Goal: Transaction & Acquisition: Download file/media

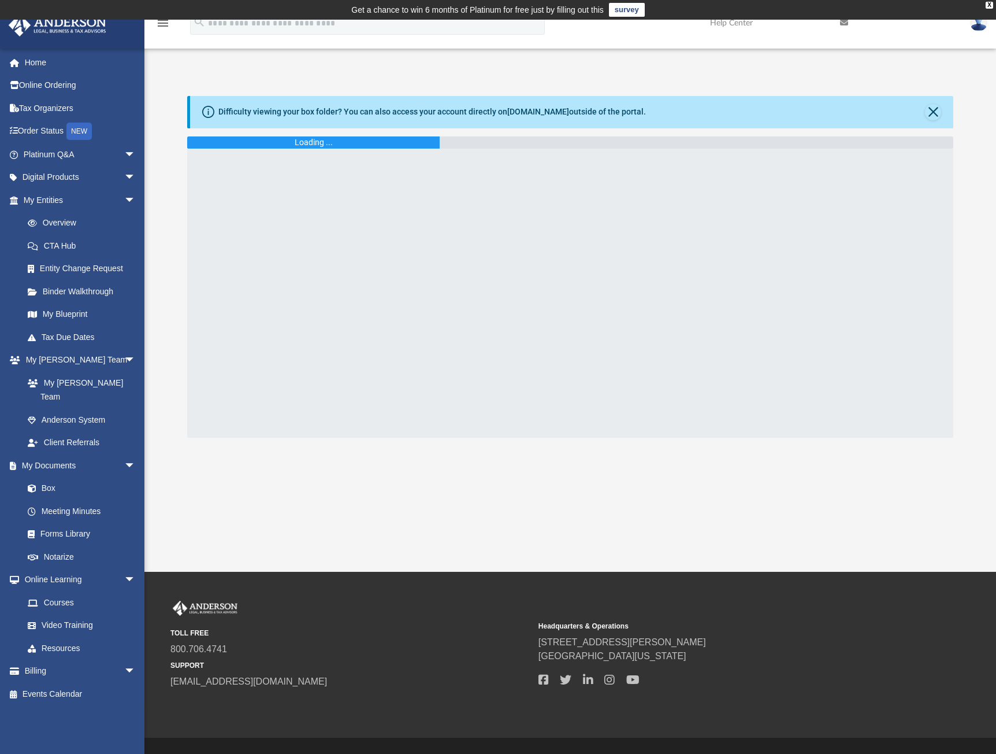
scroll to position [20, 0]
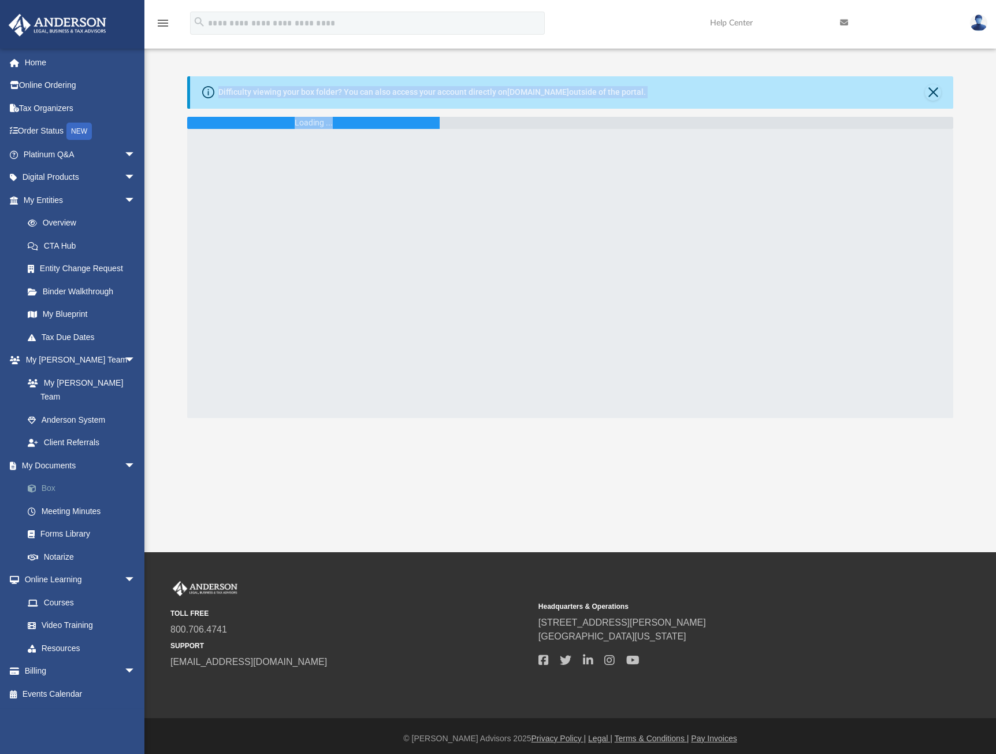
click at [54, 477] on link "Box" at bounding box center [84, 488] width 137 height 23
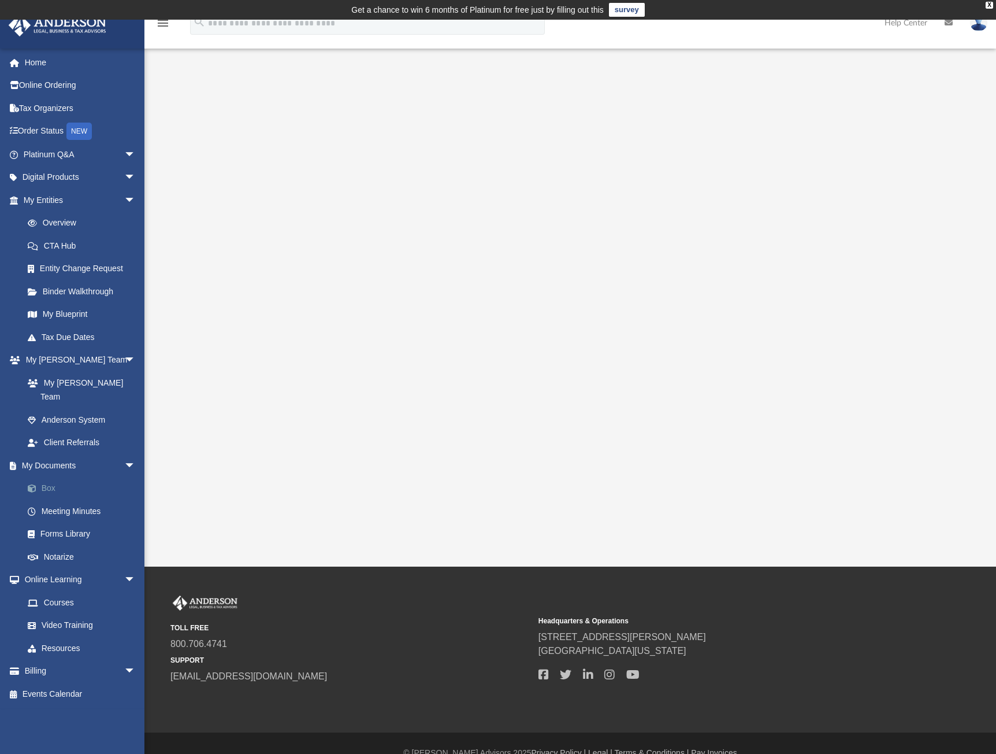
click at [60, 477] on link "Box" at bounding box center [84, 488] width 137 height 23
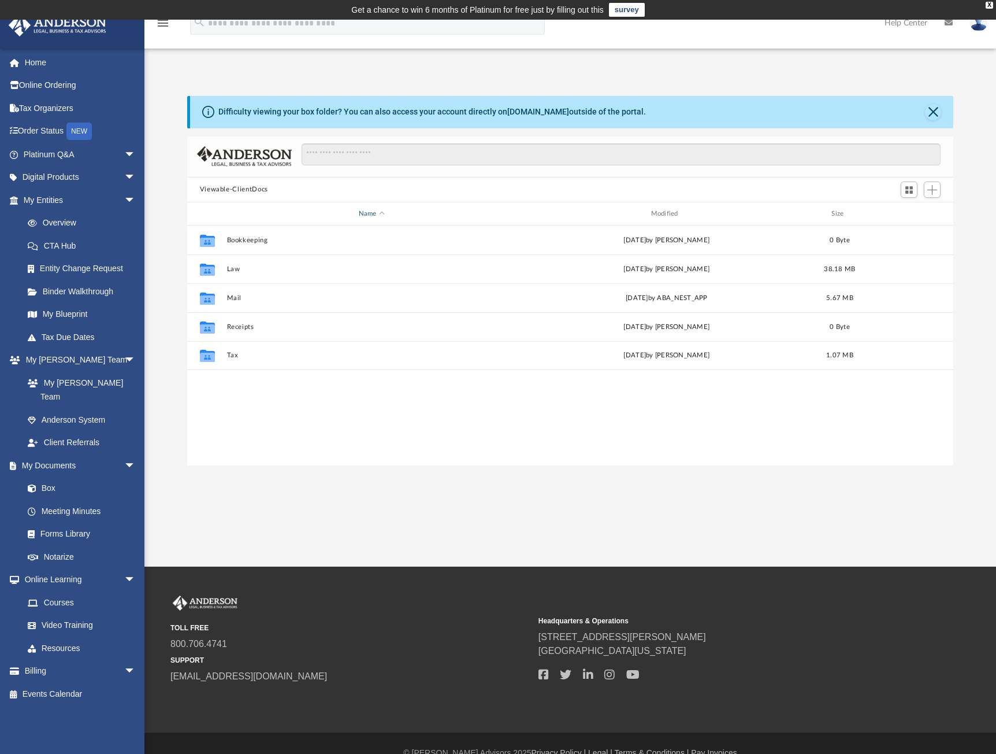
scroll to position [254, 758]
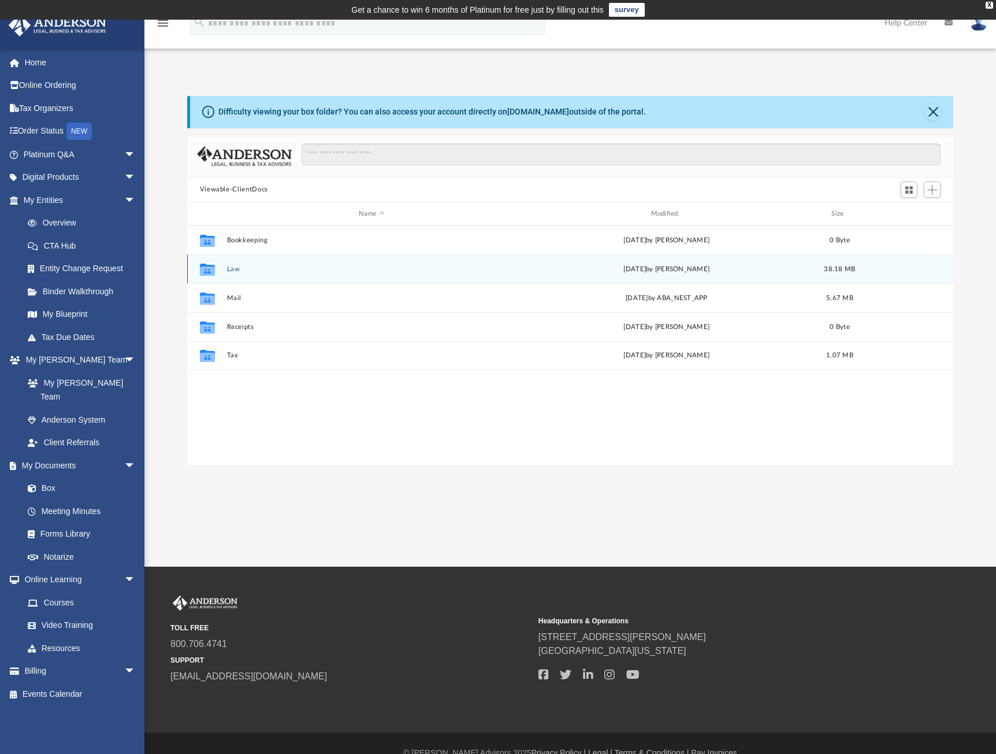
click at [235, 273] on button "Law" at bounding box center [372, 269] width 290 height 8
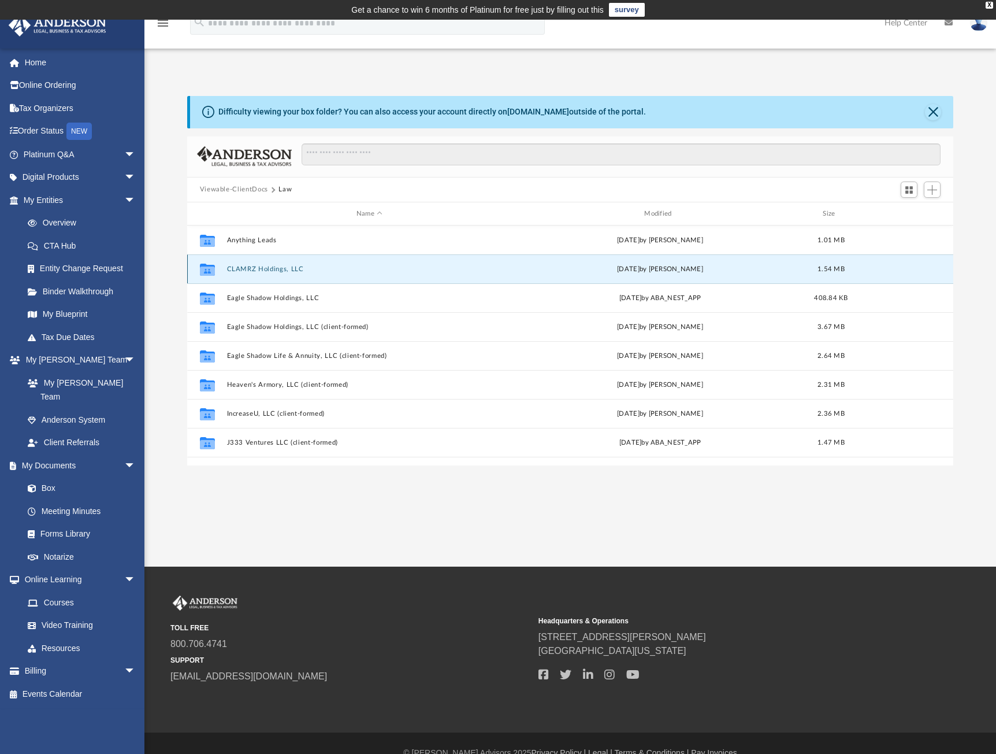
click at [292, 269] on button "CLAMRZ Holdings, LLC" at bounding box center [370, 269] width 286 height 8
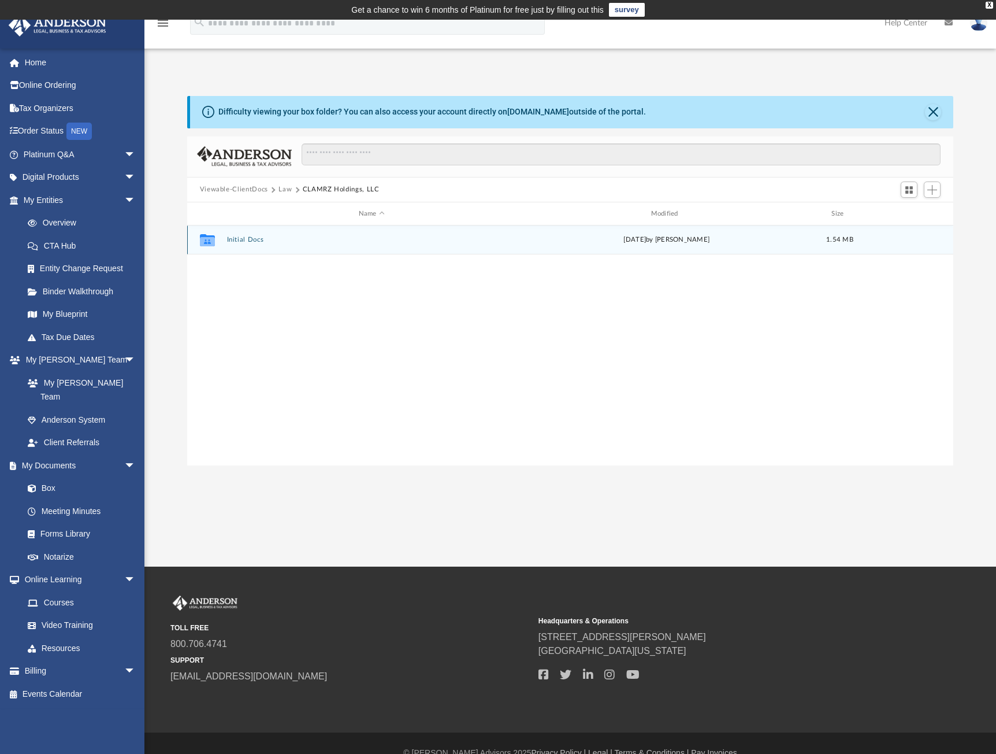
click at [264, 240] on button "Initial Docs" at bounding box center [372, 240] width 290 height 8
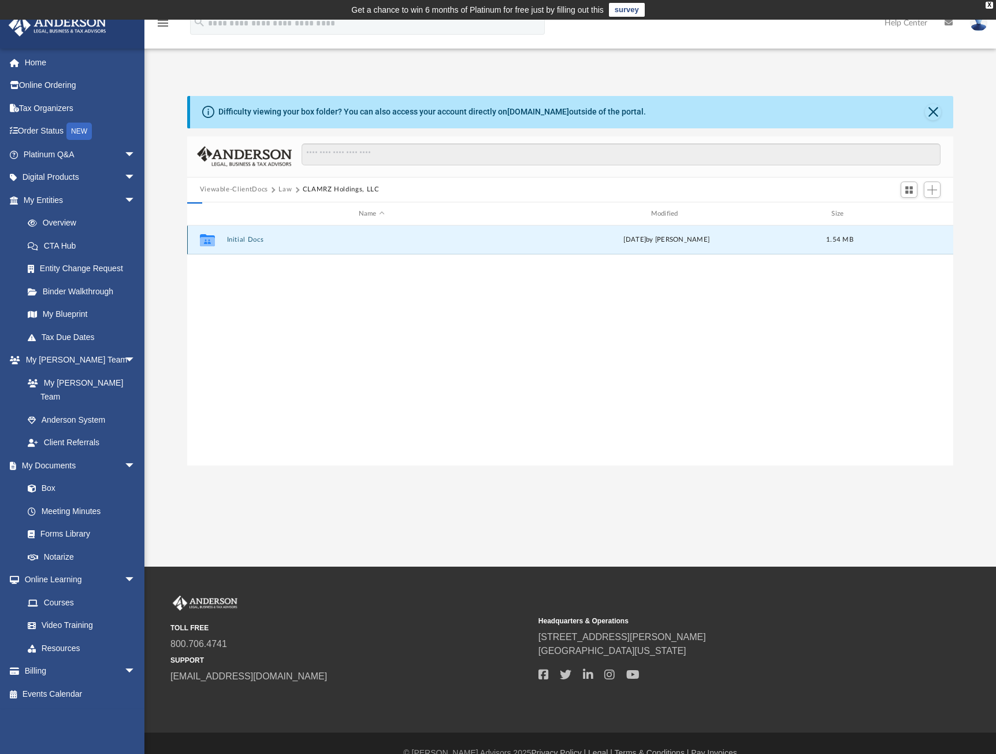
click at [264, 240] on button "Initial Docs" at bounding box center [372, 240] width 290 height 8
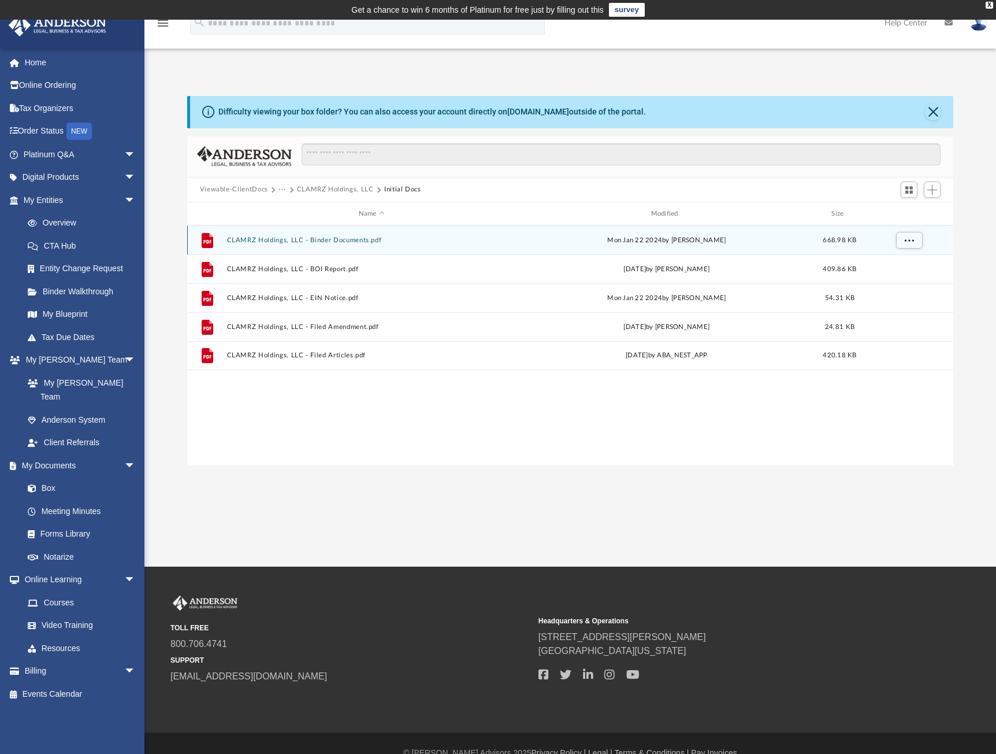
click at [527, 244] on div "Mon Jan 22 2024 by Crayton Olivieri" at bounding box center [667, 240] width 290 height 10
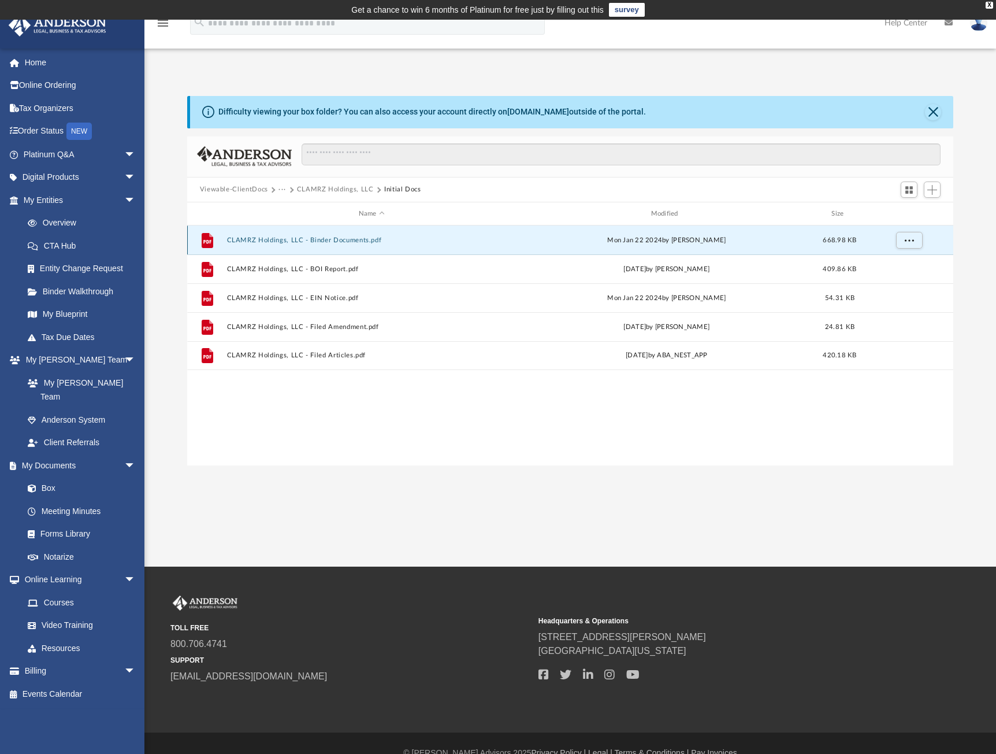
click at [527, 244] on div "Mon Jan 22 2024 by Crayton Olivieri" at bounding box center [667, 240] width 290 height 10
click at [289, 243] on button "CLAMRZ Holdings, LLC - Binder Documents.pdf" at bounding box center [372, 240] width 290 height 8
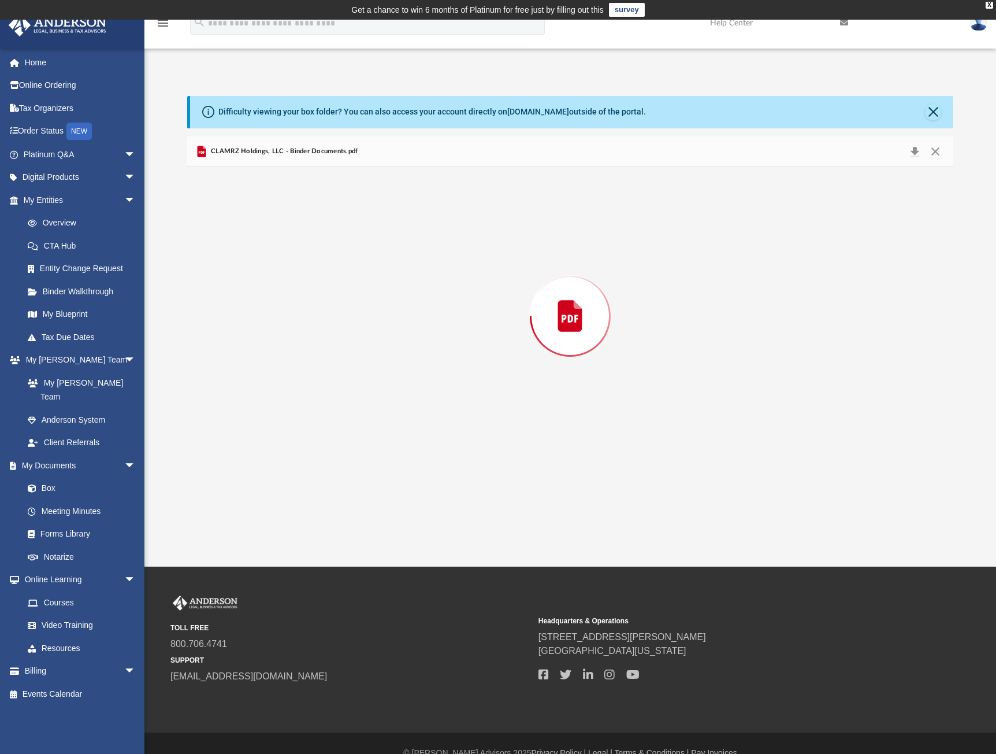
click at [289, 243] on div "Preview" at bounding box center [570, 315] width 767 height 298
click at [917, 151] on button "Download" at bounding box center [915, 151] width 21 height 18
